Goal: Navigation & Orientation: Understand site structure

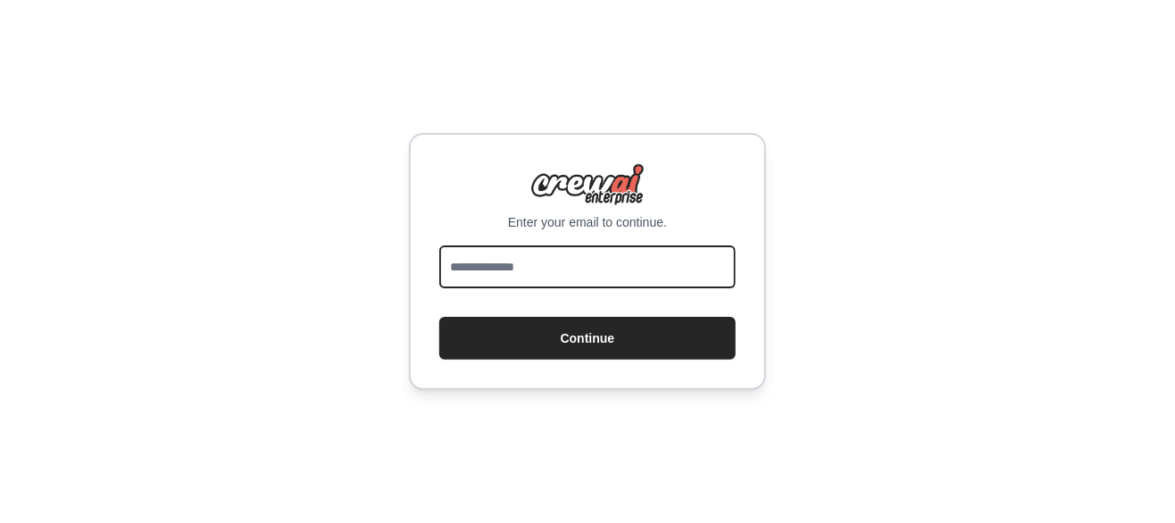
click at [572, 256] on input "email" at bounding box center [587, 267] width 297 height 43
type input "**********"
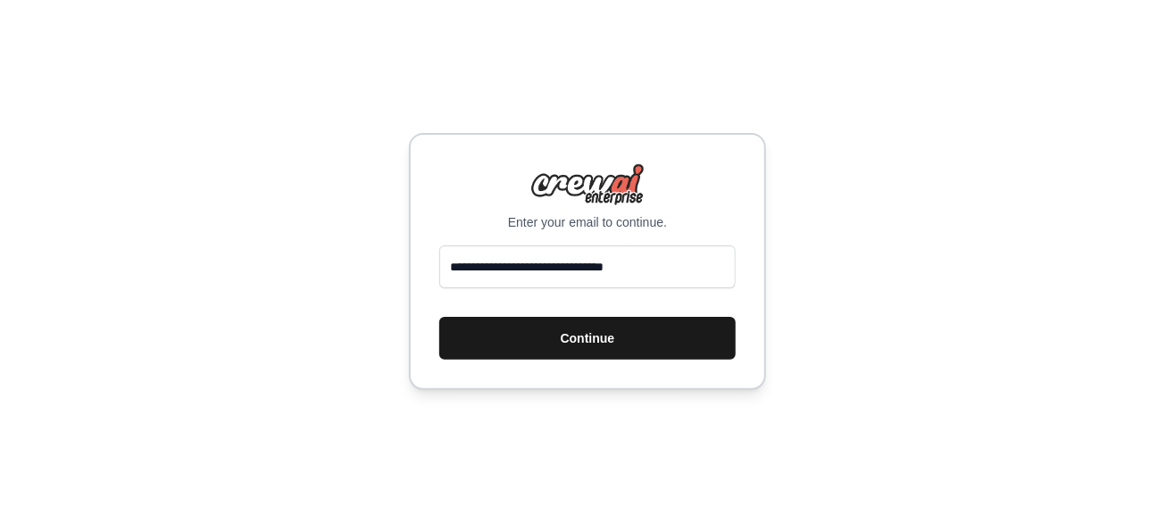
click at [576, 340] on button "Continue" at bounding box center [587, 338] width 297 height 43
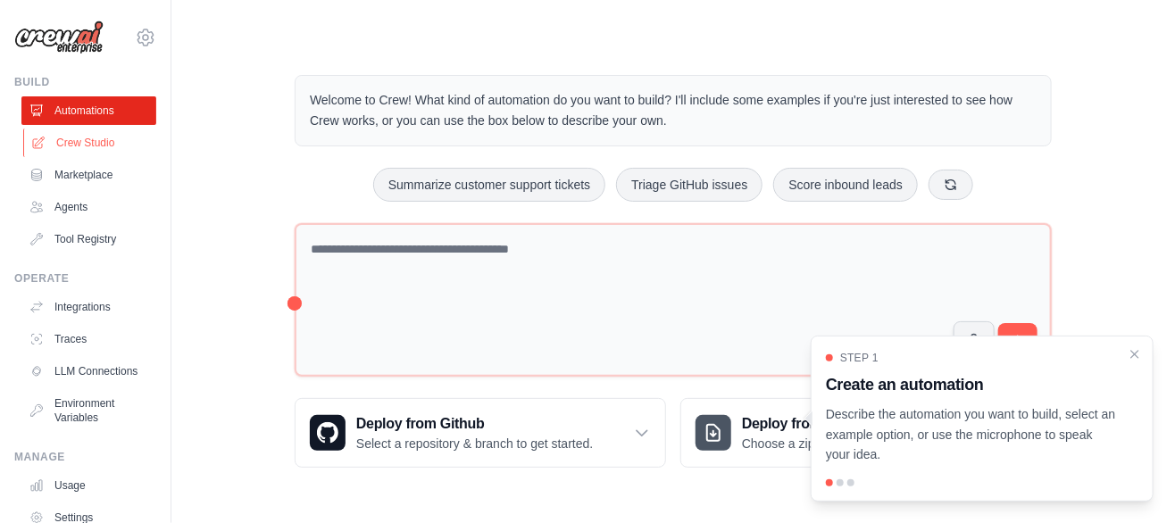
click at [82, 131] on link "Crew Studio" at bounding box center [90, 143] width 135 height 29
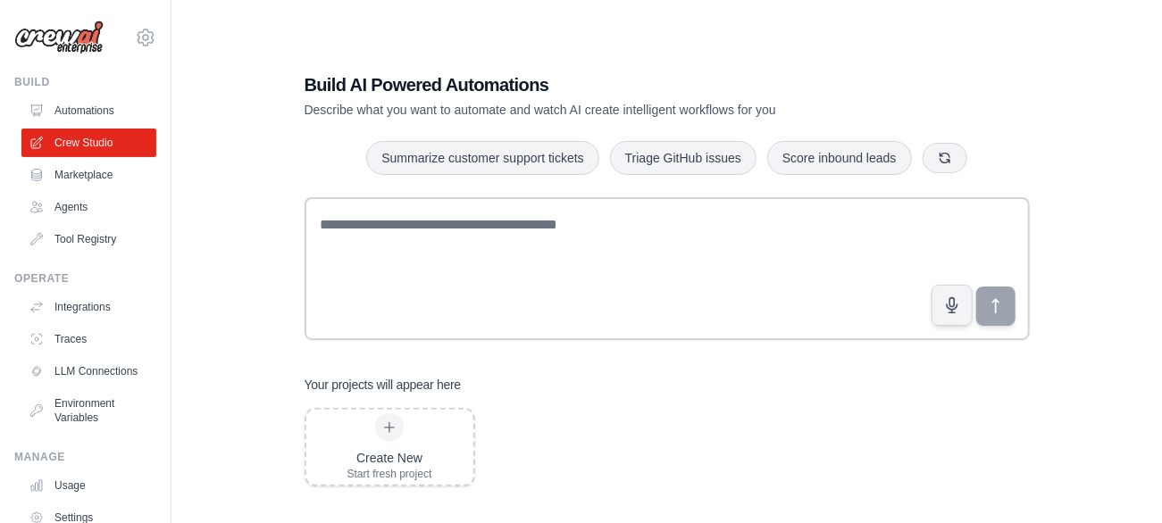
scroll to position [35, 0]
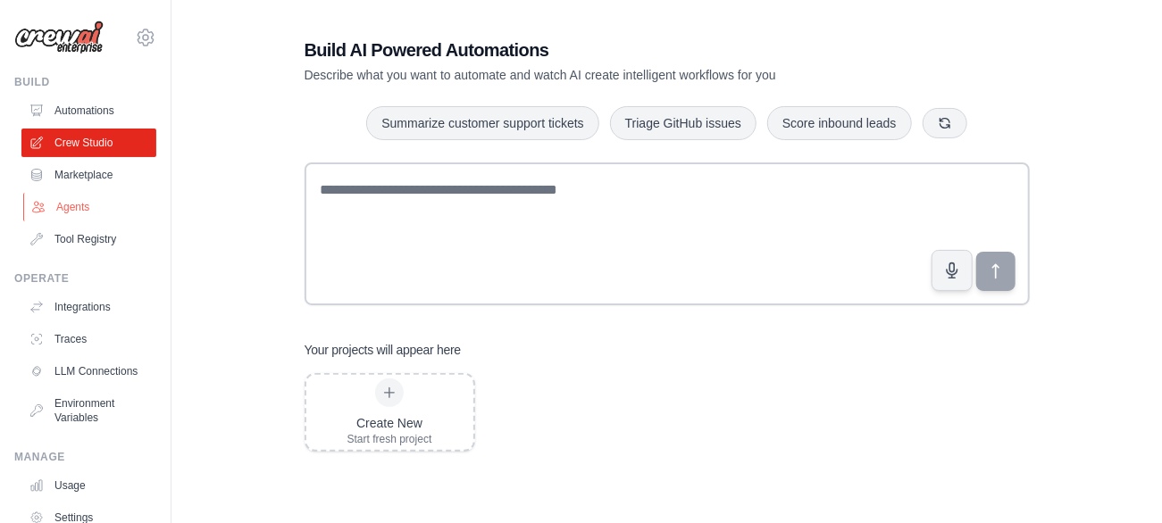
click at [87, 205] on link "Agents" at bounding box center [90, 207] width 135 height 29
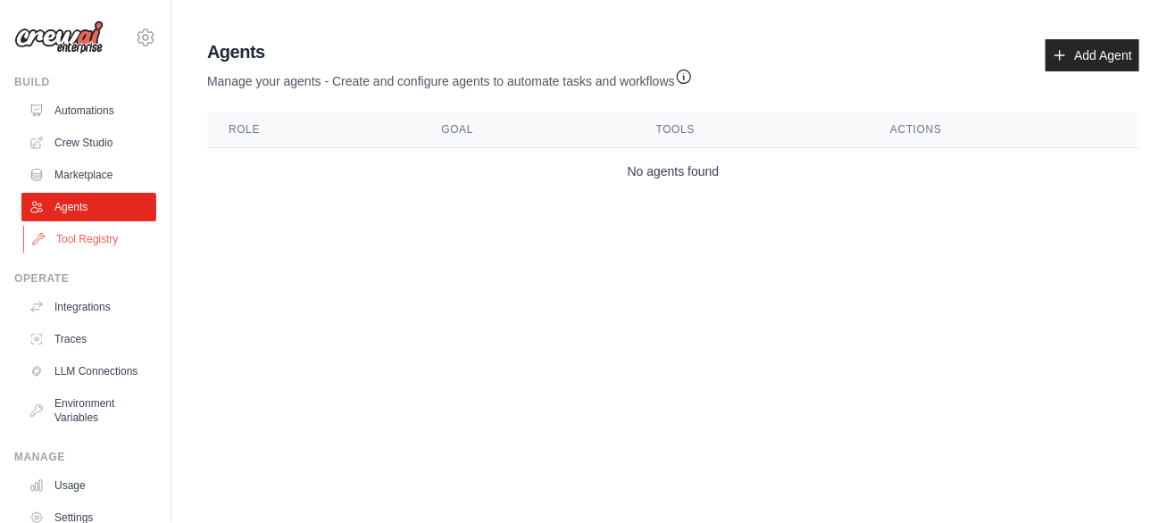
click at [85, 238] on link "Tool Registry" at bounding box center [90, 239] width 135 height 29
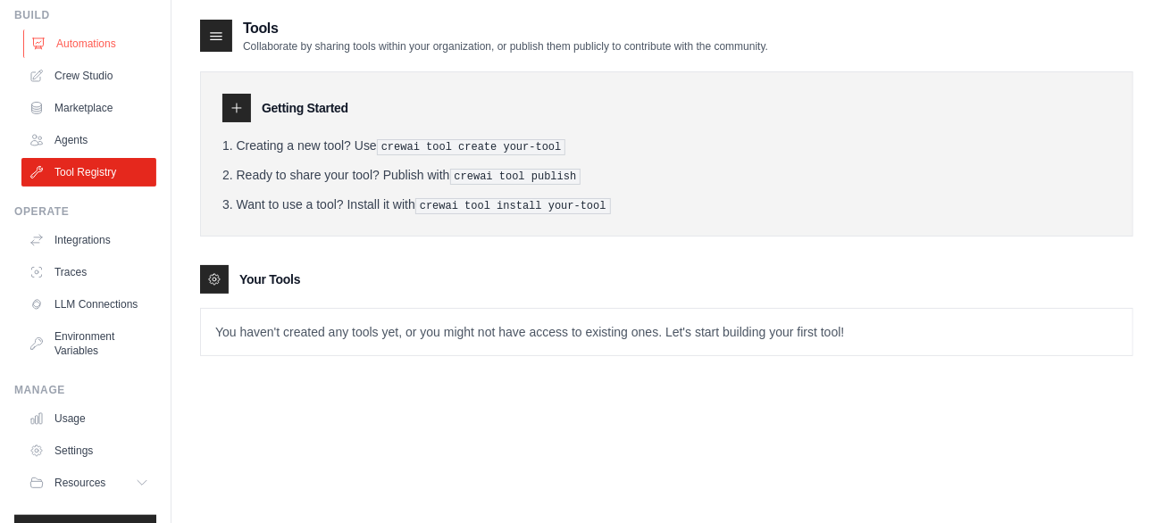
scroll to position [116, 0]
